Goal: Navigation & Orientation: Find specific page/section

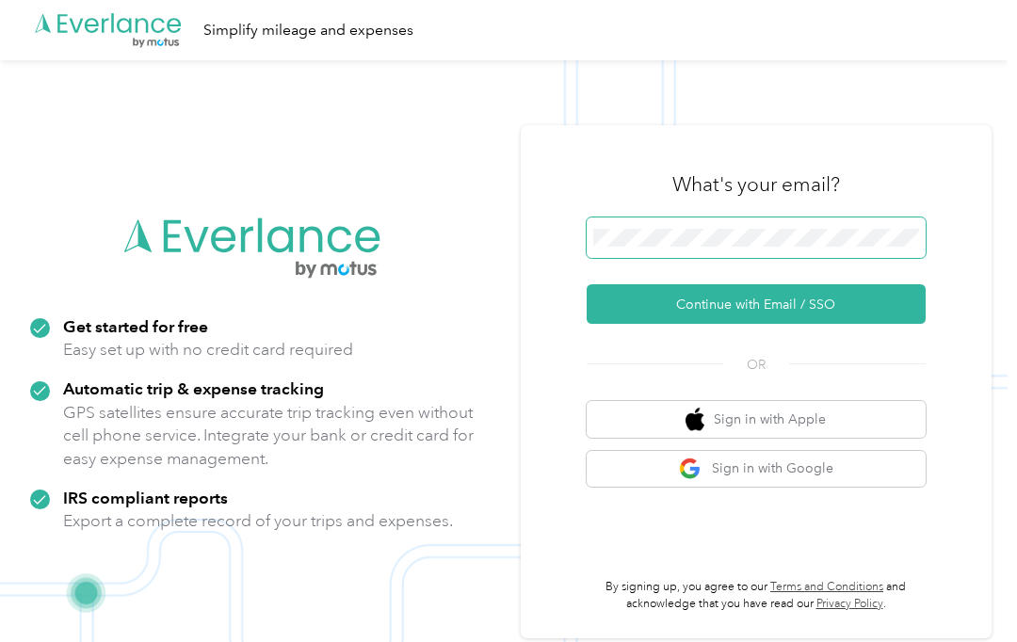
click at [763, 304] on button "Continue with Email / SSO" at bounding box center [756, 304] width 339 height 40
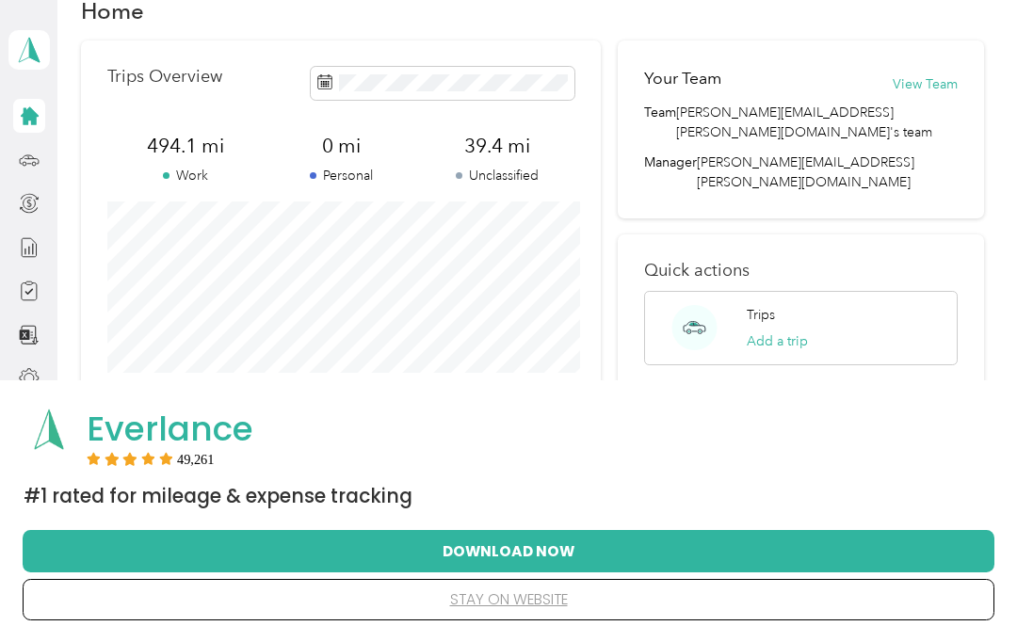
scroll to position [41, 0]
click at [35, 121] on icon at bounding box center [30, 116] width 18 height 18
click at [548, 548] on button "Download Now" at bounding box center [509, 551] width 912 height 40
